Goal: Task Accomplishment & Management: Manage account settings

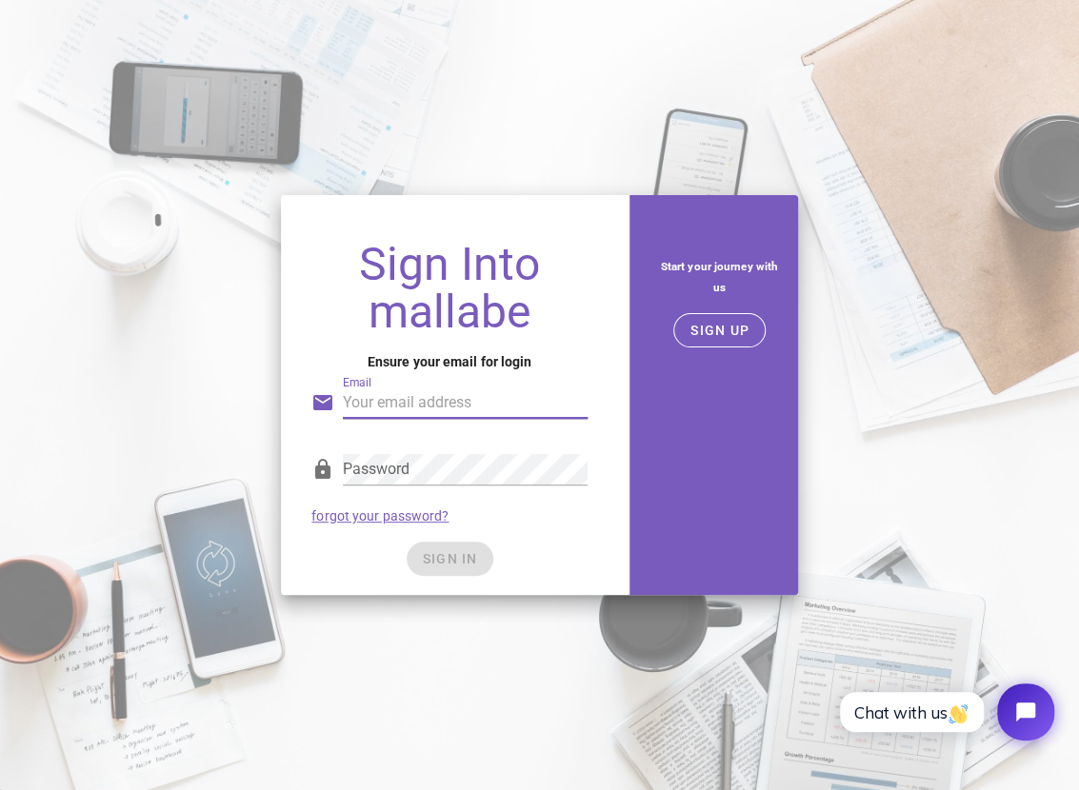
click at [432, 394] on input "Email" at bounding box center [465, 402] width 245 height 30
type input "annica.taxen@gmail.com"
click at [437, 393] on input "annica.taxen@gmail.com" at bounding box center [465, 402] width 245 height 30
drag, startPoint x: 525, startPoint y: 397, endPoint x: 300, endPoint y: 402, distance: 225.7
click at [300, 402] on div "Email annica.taxen@gmail.com" at bounding box center [449, 400] width 299 height 78
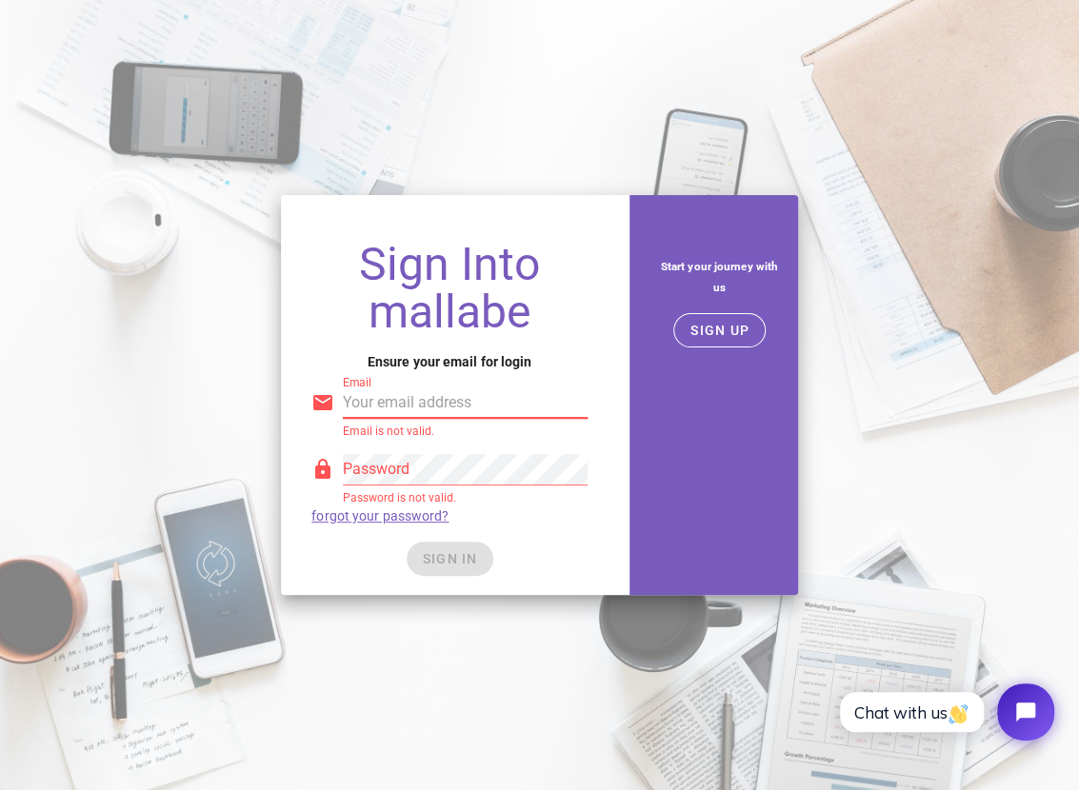
click at [450, 402] on input "Email" at bounding box center [465, 402] width 245 height 30
click at [446, 393] on input "Email" at bounding box center [465, 402] width 245 height 30
type input "momentsgoneby80@gmail.com"
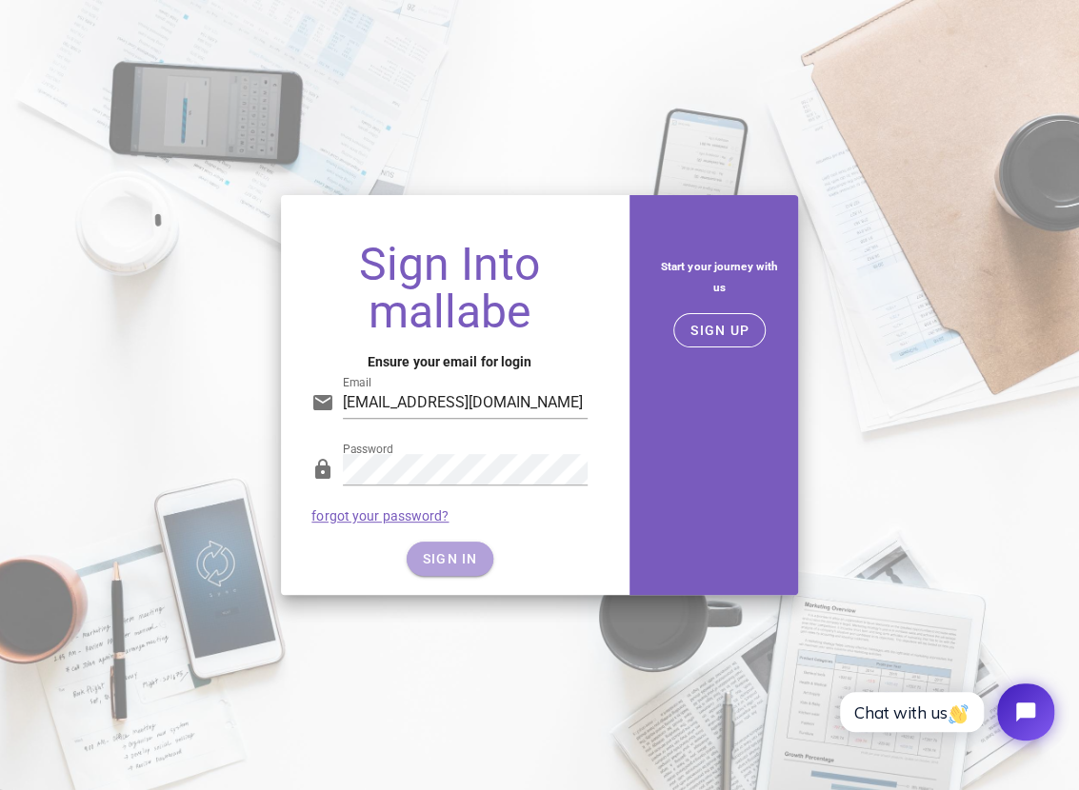
click at [473, 555] on span "SIGN IN" at bounding box center [450, 558] width 56 height 15
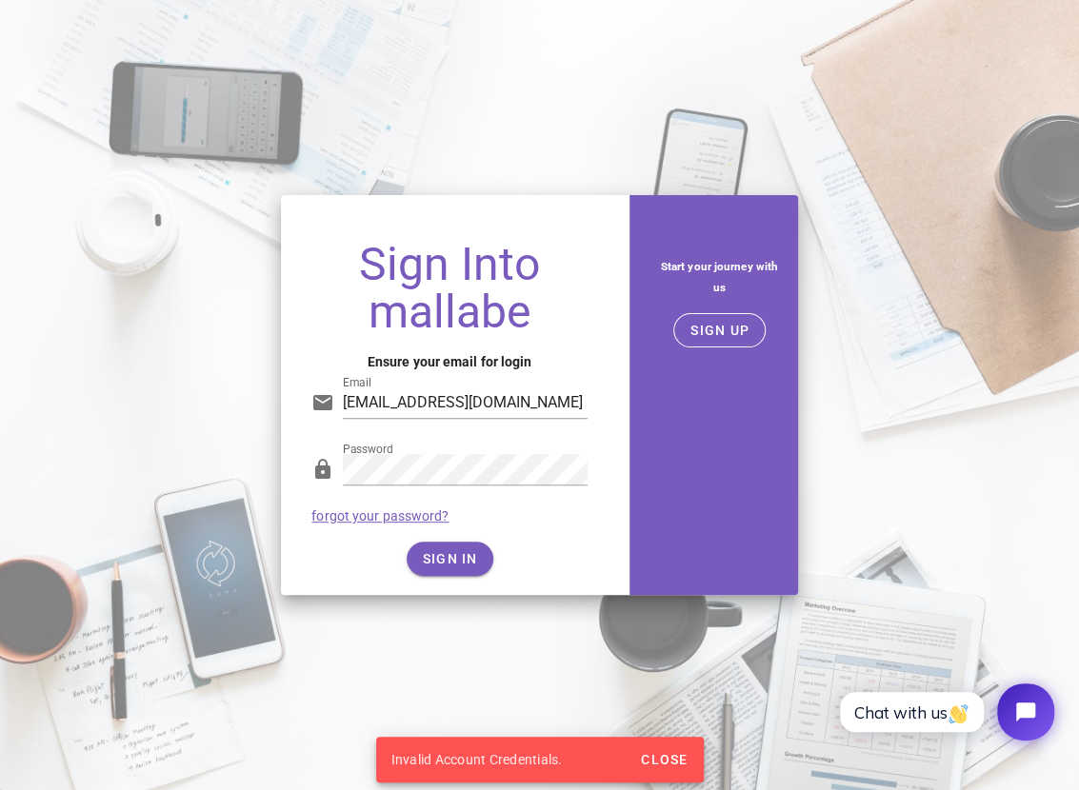
click at [371, 518] on link "forgot your password?" at bounding box center [379, 515] width 137 height 15
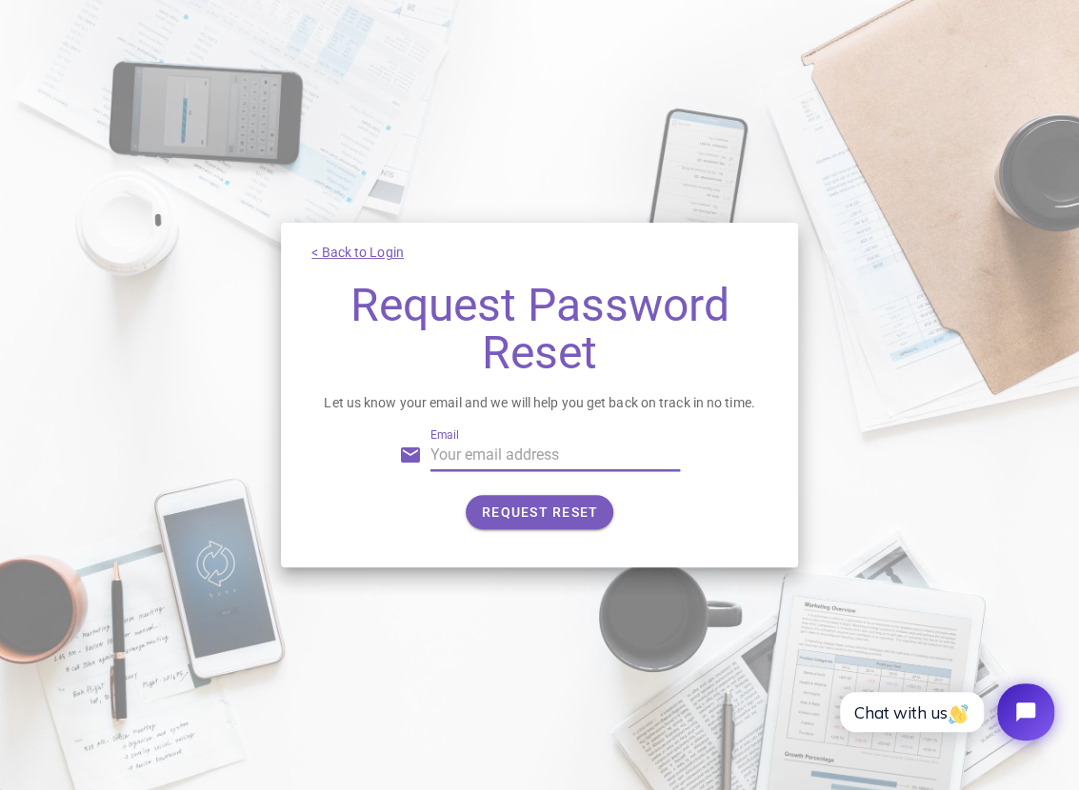
click at [445, 463] on div "Email" at bounding box center [554, 455] width 249 height 30
type input "momentsgoneby80@gmail.com"
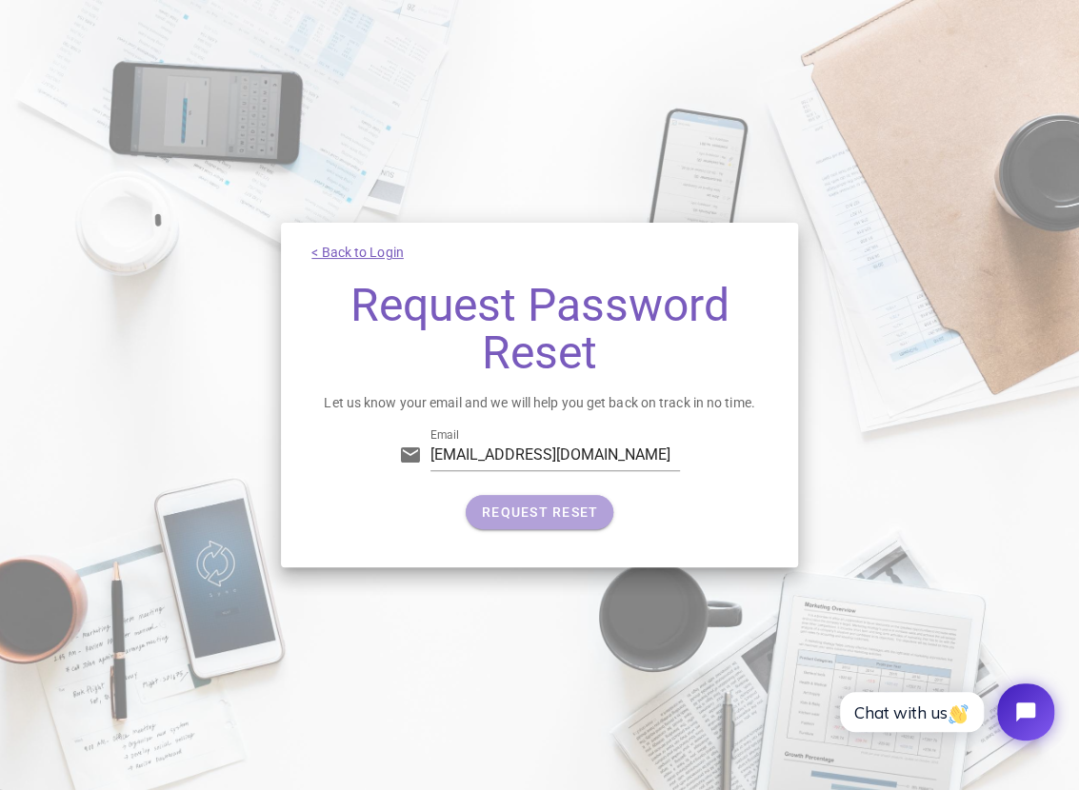
click at [583, 519] on span "REQUEST RESET" at bounding box center [539, 512] width 117 height 15
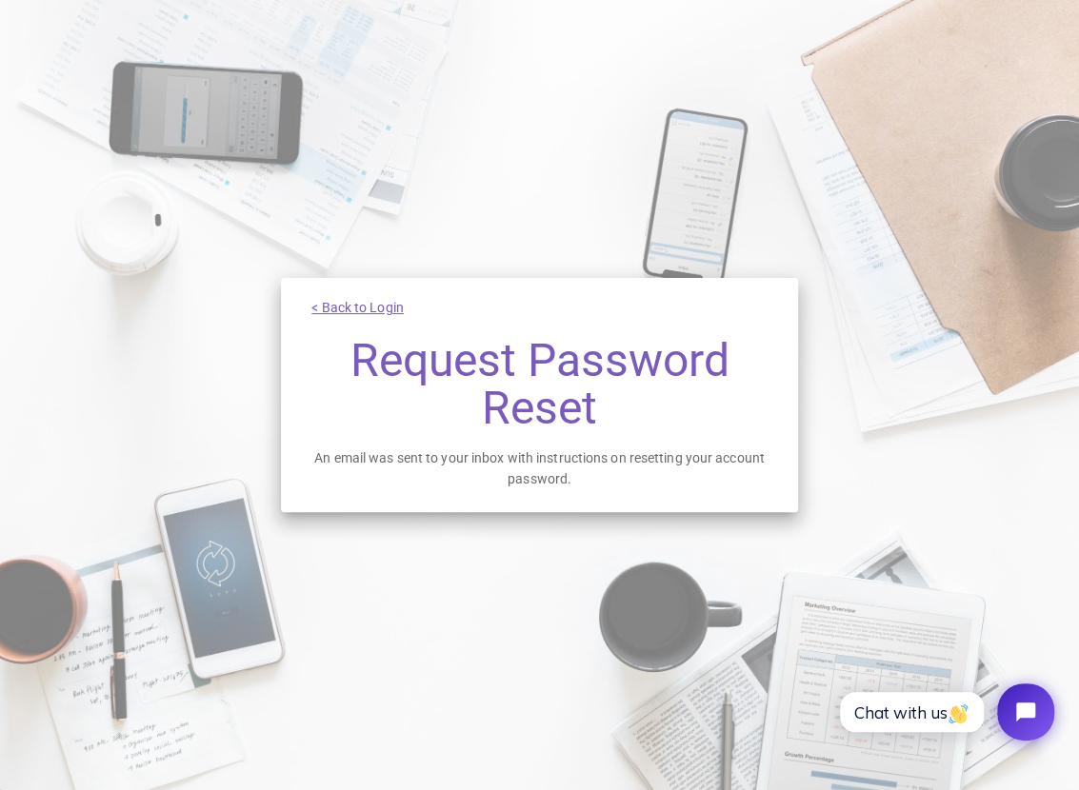
click at [369, 302] on link "< Back to Login" at bounding box center [357, 307] width 92 height 15
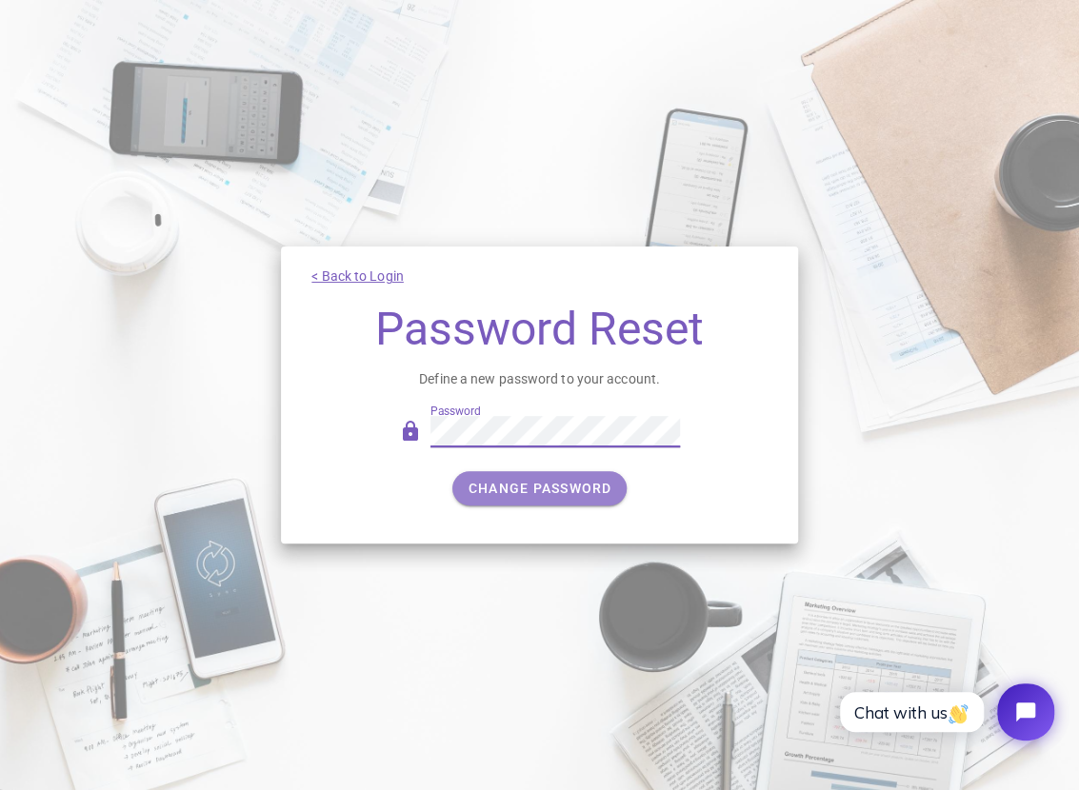
click at [542, 491] on span "CHANGE PASSWORD" at bounding box center [539, 488] width 145 height 15
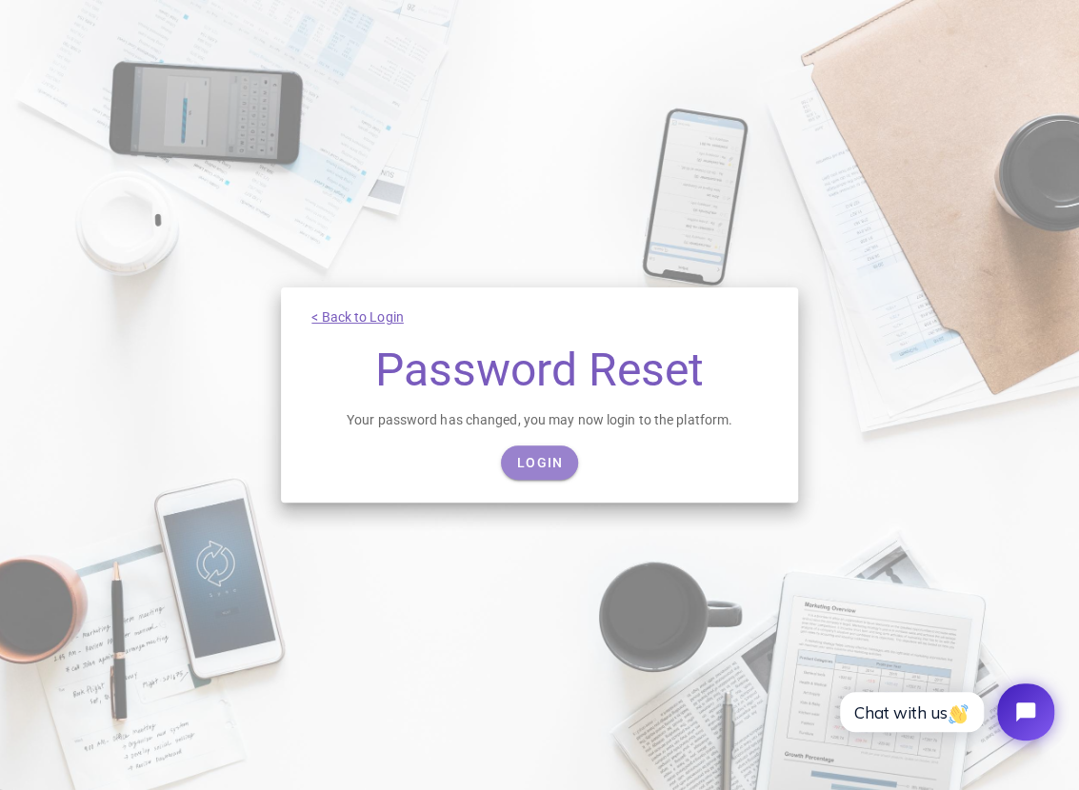
click at [545, 468] on span "Login" at bounding box center [539, 462] width 47 height 15
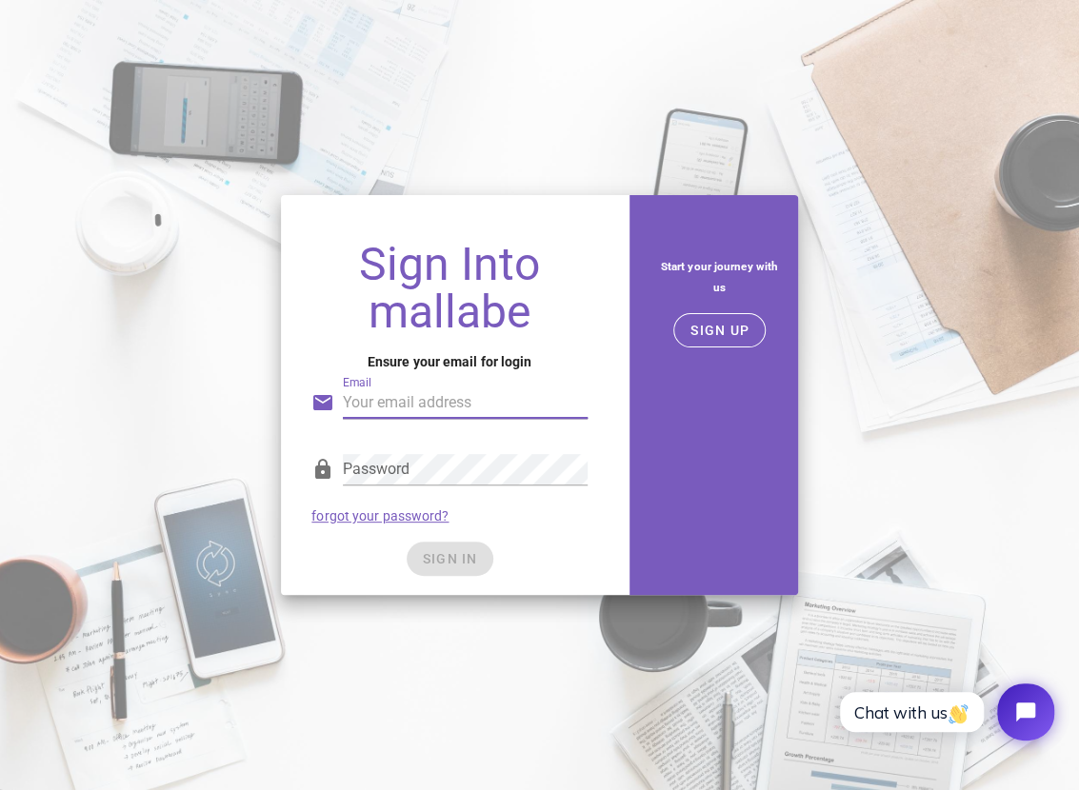
click at [426, 402] on input "Email" at bounding box center [465, 402] width 245 height 30
type input "[EMAIL_ADDRESS][DOMAIN_NAME]"
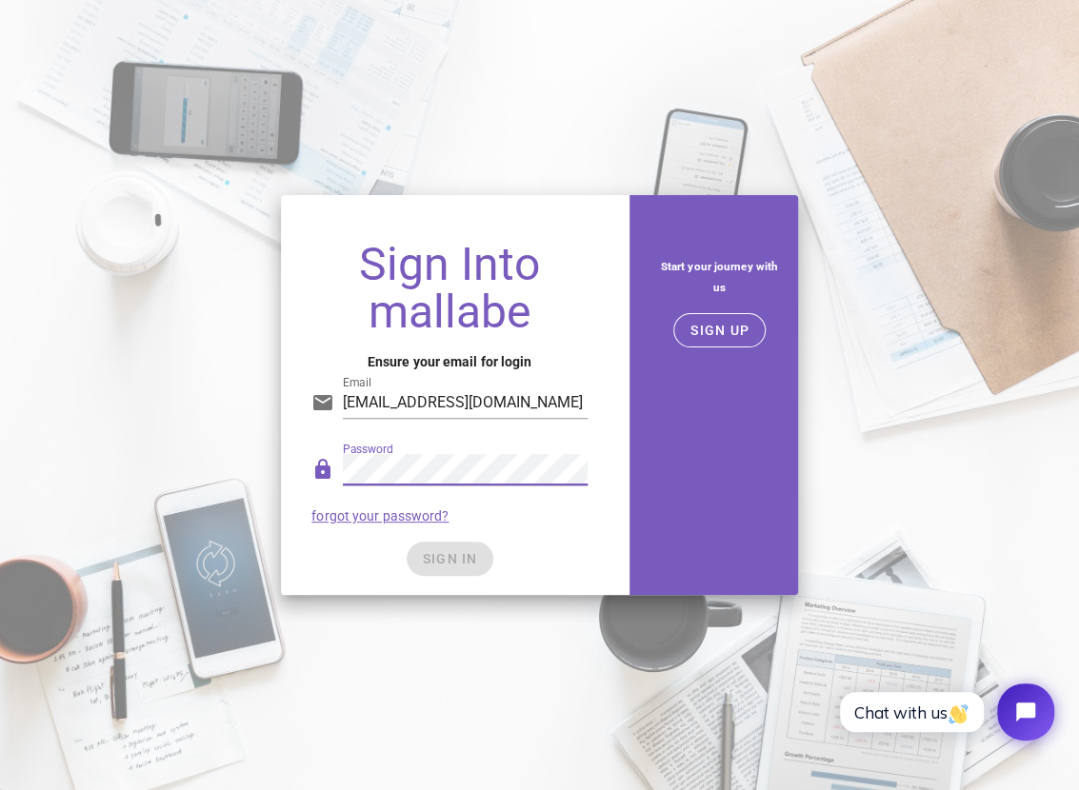
click at [564, 514] on div "Password forgot your password?" at bounding box center [449, 488] width 299 height 99
click at [451, 561] on span "SIGN IN" at bounding box center [450, 558] width 56 height 15
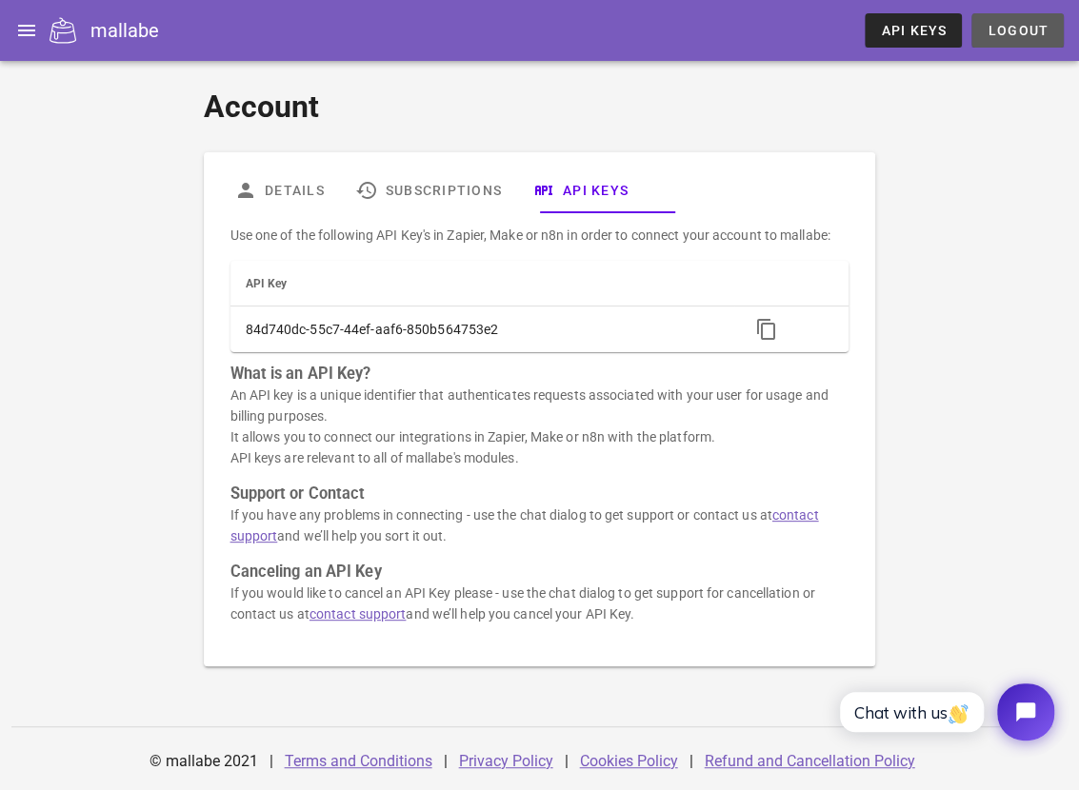
click at [1017, 33] on span "Logout" at bounding box center [1017, 30] width 62 height 15
